Goal: Find specific fact: Find contact information

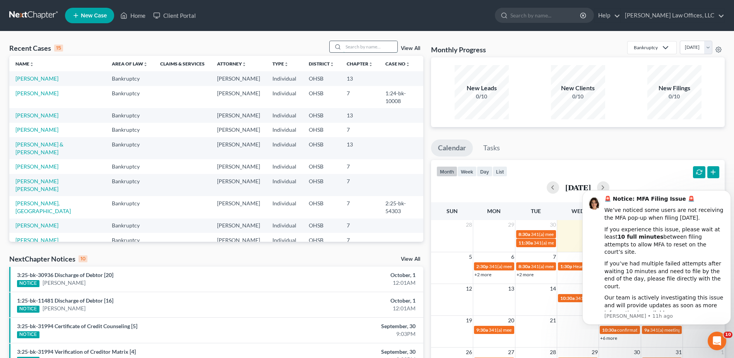
click at [354, 47] on input "search" at bounding box center [370, 46] width 54 height 11
type input "netra"
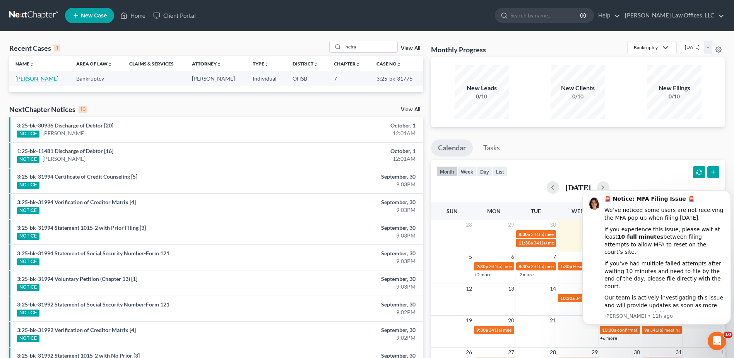
click at [28, 79] on link "[PERSON_NAME]" at bounding box center [36, 78] width 43 height 7
select select "0"
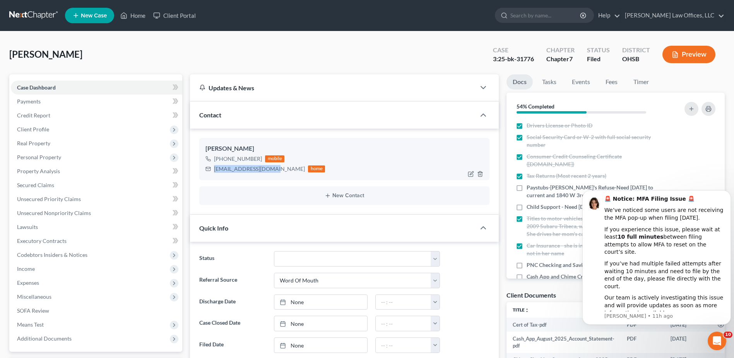
drag, startPoint x: 272, startPoint y: 168, endPoint x: 212, endPoint y: 171, distance: 59.3
click at [212, 171] on div "[EMAIL_ADDRESS][DOMAIN_NAME] home" at bounding box center [265, 169] width 120 height 10
drag, startPoint x: 212, startPoint y: 171, endPoint x: 223, endPoint y: 169, distance: 10.2
copy div "[EMAIL_ADDRESS][DOMAIN_NAME]"
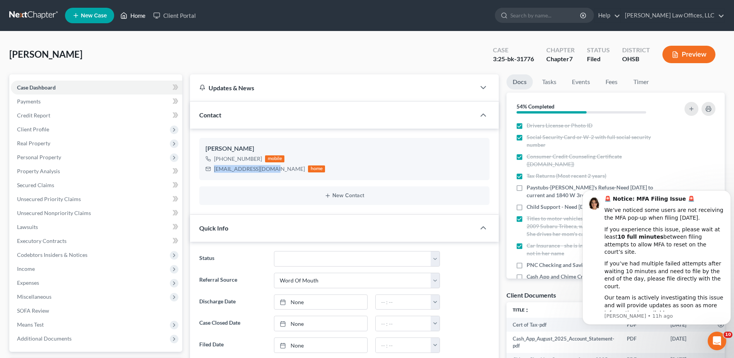
click at [140, 15] on link "Home" at bounding box center [132, 16] width 33 height 14
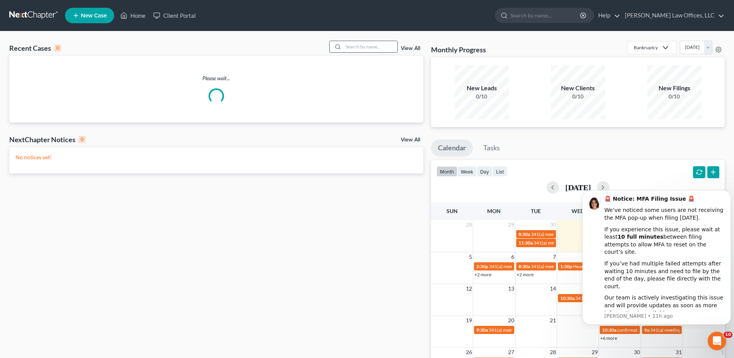
click at [373, 46] on input "search" at bounding box center [370, 46] width 54 height 11
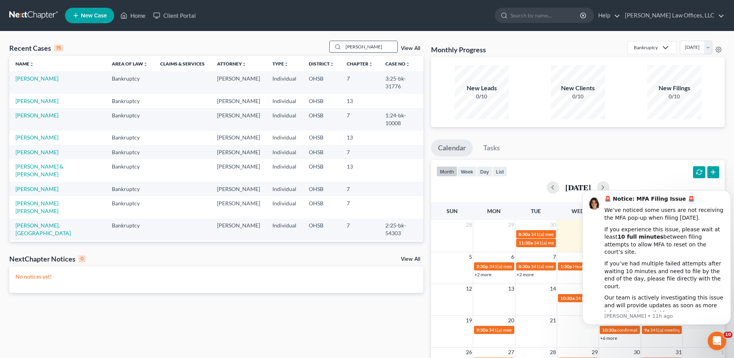
type input "[PERSON_NAME]"
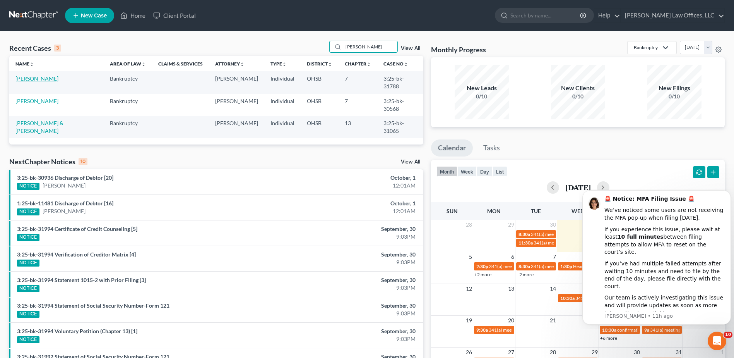
click at [31, 79] on link "[PERSON_NAME]" at bounding box center [36, 78] width 43 height 7
select select "4"
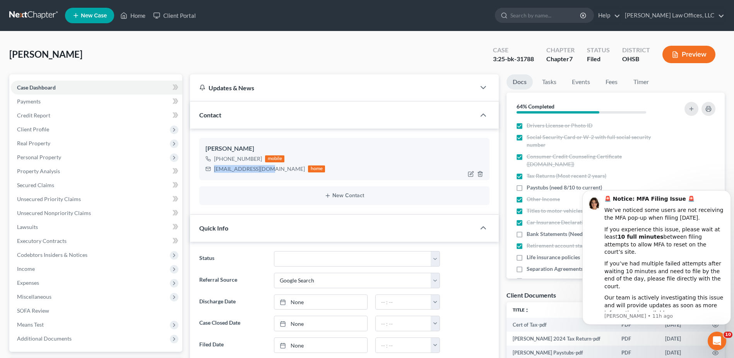
drag, startPoint x: 267, startPoint y: 170, endPoint x: 214, endPoint y: 171, distance: 53.0
click at [214, 171] on div "[EMAIL_ADDRESS][DOMAIN_NAME]" at bounding box center [259, 169] width 91 height 8
drag, startPoint x: 214, startPoint y: 171, endPoint x: 218, endPoint y: 170, distance: 3.9
copy div "[EMAIL_ADDRESS][DOMAIN_NAME]"
drag, startPoint x: 134, startPoint y: 16, endPoint x: 198, endPoint y: 38, distance: 67.3
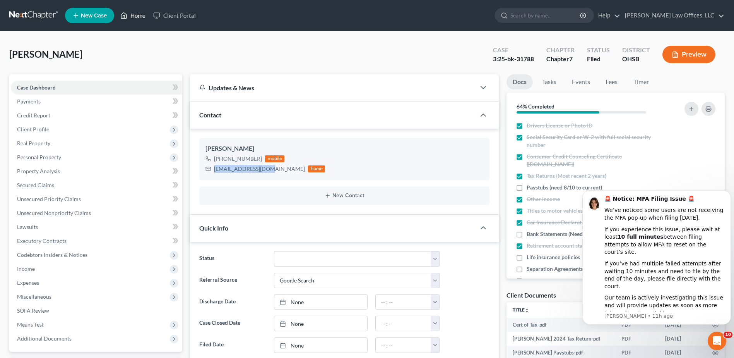
click at [134, 16] on link "Home" at bounding box center [132, 16] width 33 height 14
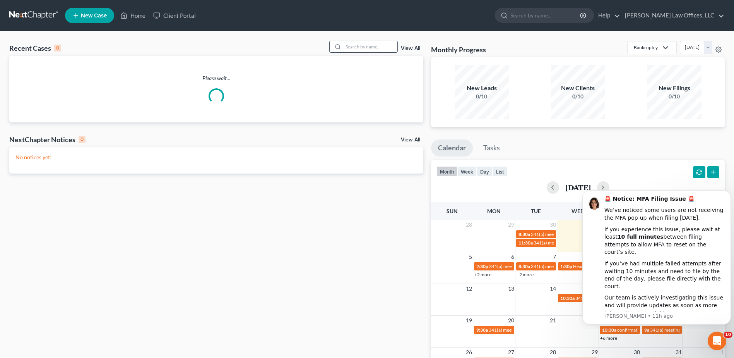
click at [370, 48] on input "search" at bounding box center [370, 46] width 54 height 11
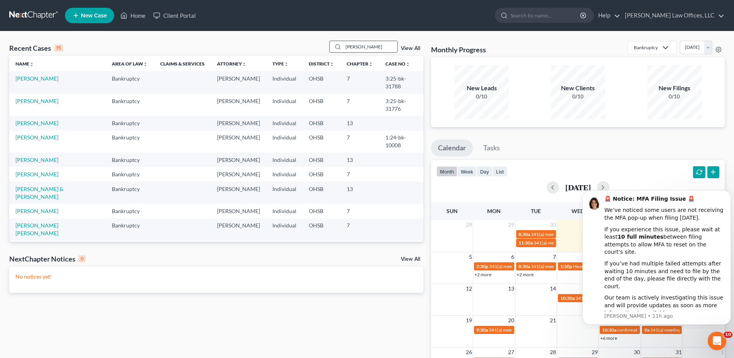
type input "[PERSON_NAME]"
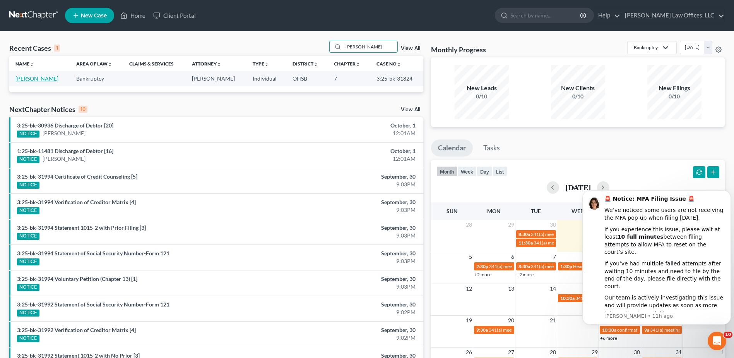
click at [37, 78] on link "[PERSON_NAME]" at bounding box center [36, 78] width 43 height 7
select select "0"
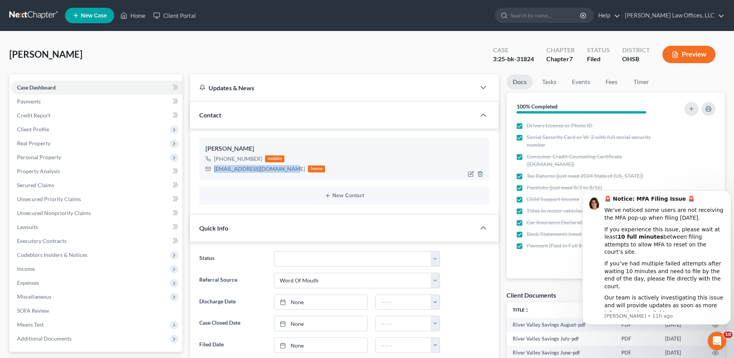
drag, startPoint x: 288, startPoint y: 170, endPoint x: 214, endPoint y: 170, distance: 74.7
click at [214, 170] on div "[EMAIL_ADDRESS][DOMAIN_NAME] home" at bounding box center [265, 169] width 120 height 10
copy div "[EMAIL_ADDRESS][DOMAIN_NAME]"
